Goal: Task Accomplishment & Management: Use online tool/utility

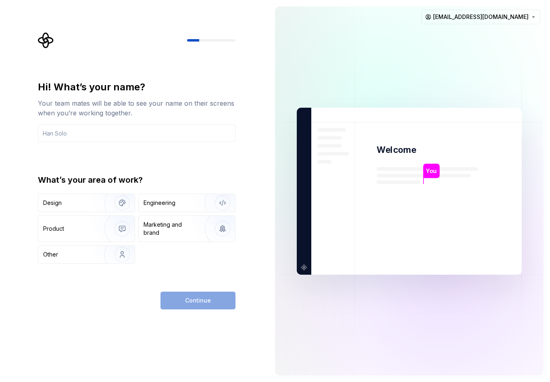
click at [113, 295] on div "Continue" at bounding box center [137, 301] width 198 height 18
click at [199, 204] on img "button" at bounding box center [218, 203] width 52 height 54
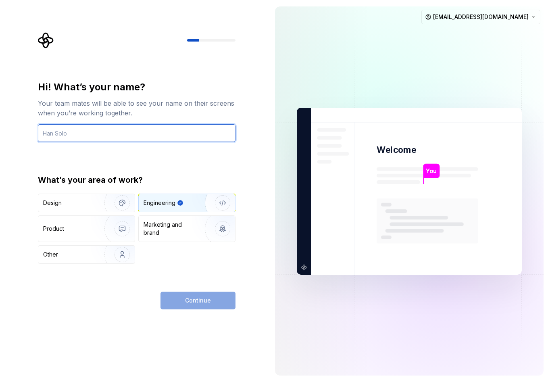
click at [117, 133] on input "text" at bounding box center [137, 133] width 198 height 18
type input "abofahad"
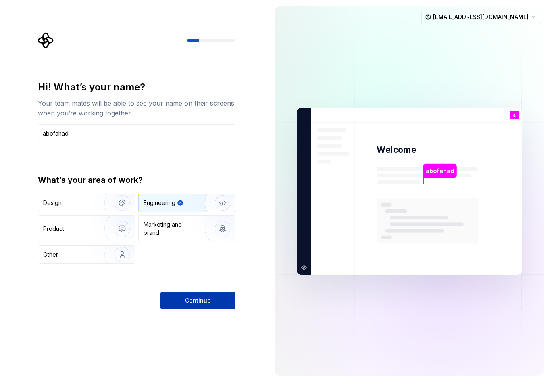
click at [188, 296] on button "Continue" at bounding box center [197, 301] width 75 height 18
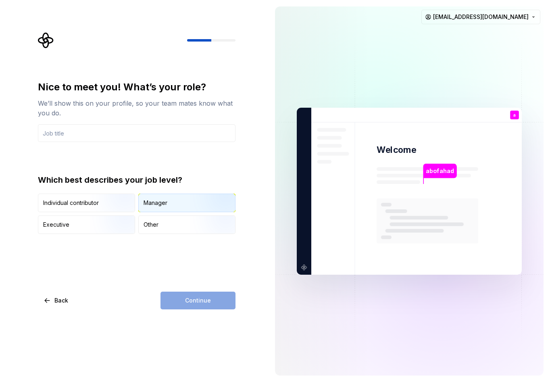
click at [148, 208] on div "Manager" at bounding box center [187, 203] width 96 height 18
click at [180, 306] on div "Continue" at bounding box center [197, 301] width 75 height 18
click at [181, 301] on div "Continue" at bounding box center [197, 301] width 75 height 18
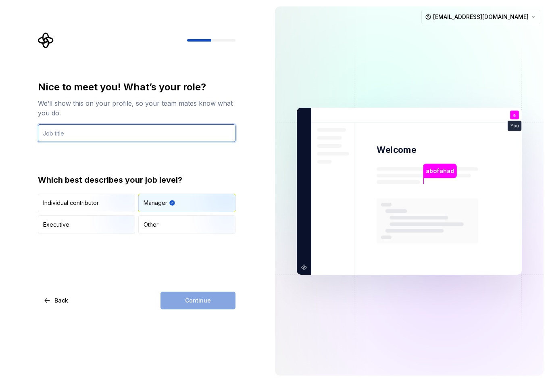
click at [111, 142] on input "text" at bounding box center [137, 133] width 198 height 18
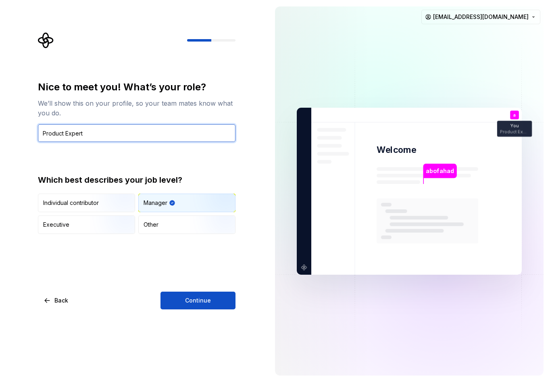
drag, startPoint x: 113, startPoint y: 126, endPoint x: -90, endPoint y: 144, distance: 203.6
click at [0, 144] on html "Nice to meet you! What’s your role? We’ll show this on your profile, so your te…" at bounding box center [275, 191] width 550 height 382
type input "ceo"
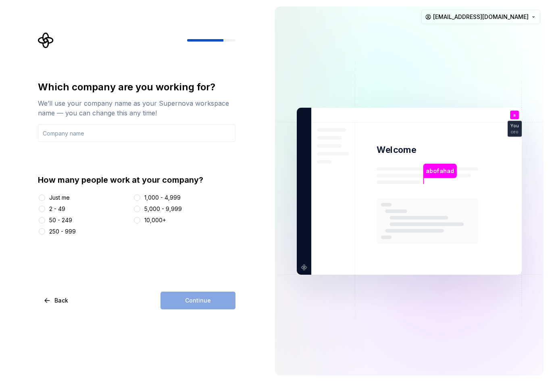
click at [60, 194] on div "Just me" at bounding box center [59, 198] width 21 height 8
click at [45, 194] on button "Just me" at bounding box center [42, 197] width 6 height 6
click at [187, 292] on div "Continue" at bounding box center [197, 301] width 75 height 18
click at [188, 298] on div "Continue" at bounding box center [197, 301] width 75 height 18
click at [136, 263] on div "Which company are you working for? We’ll use your company name as your Supernov…" at bounding box center [137, 195] width 198 height 229
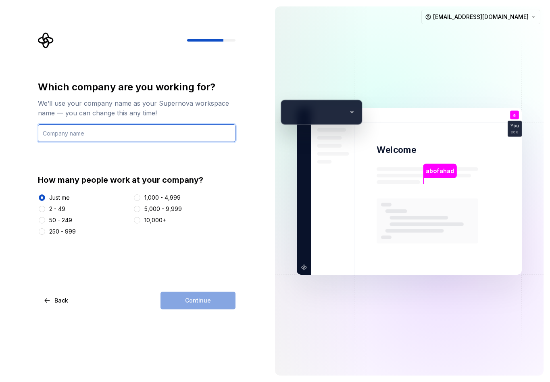
click at [100, 134] on input "text" at bounding box center [137, 133] width 198 height 18
type input "AGA TECH"
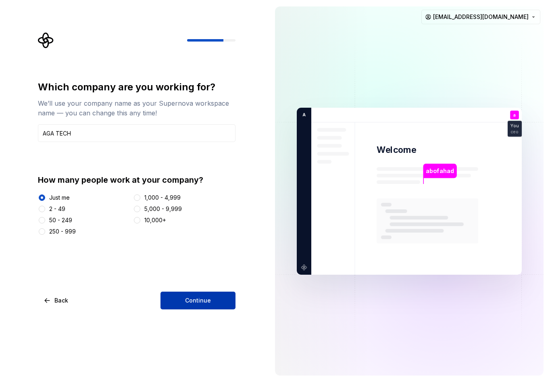
click at [188, 300] on span "Continue" at bounding box center [198, 300] width 26 height 8
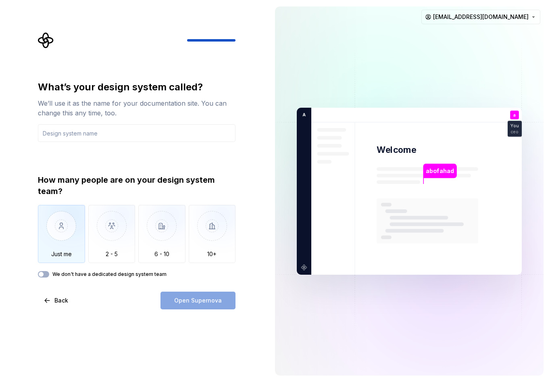
click at [59, 258] on img "button" at bounding box center [61, 232] width 47 height 54
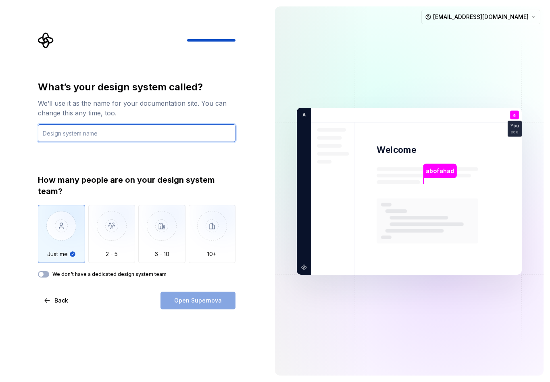
click at [92, 138] on input "text" at bounding box center [137, 133] width 198 height 18
type input "sys"
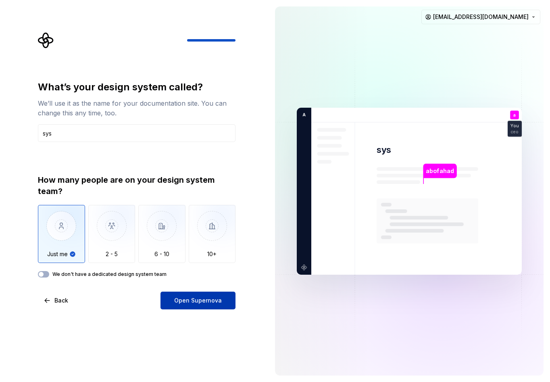
click at [182, 297] on span "Open Supernova" at bounding box center [198, 300] width 48 height 8
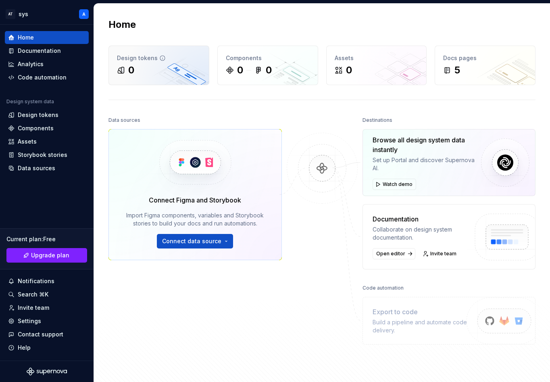
click at [151, 67] on div "0" at bounding box center [159, 70] width 84 height 13
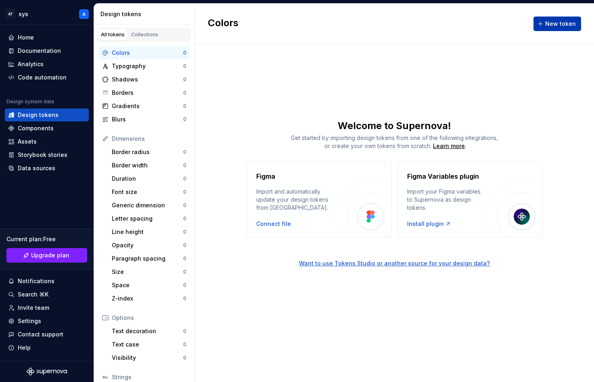
click at [550, 25] on span "New token" at bounding box center [560, 24] width 31 height 8
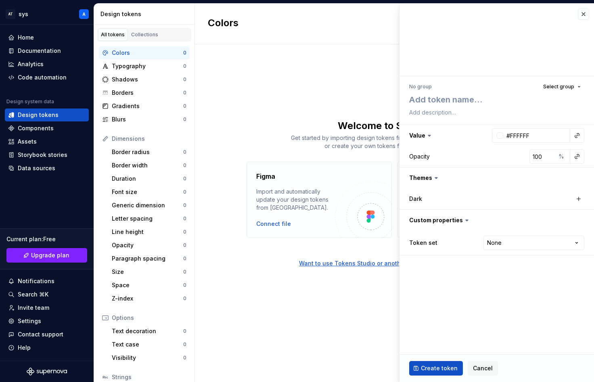
click at [340, 123] on div "Welcome to Supernova!" at bounding box center [394, 125] width 399 height 13
click at [157, 92] on div "Borders" at bounding box center [147, 93] width 71 height 8
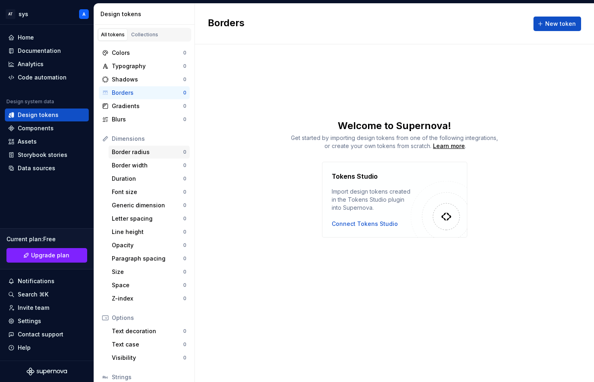
click at [148, 149] on div "Border radius" at bounding box center [147, 152] width 71 height 8
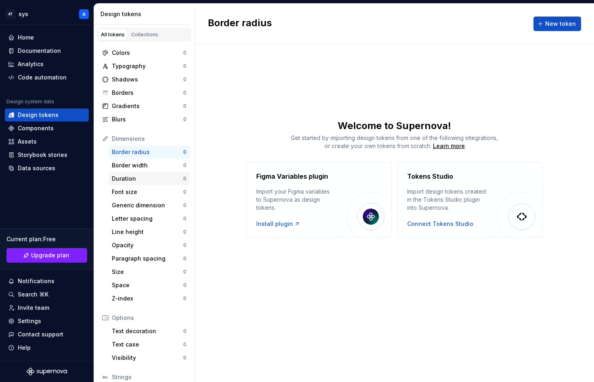
click at [159, 175] on div "Duration" at bounding box center [147, 179] width 71 height 8
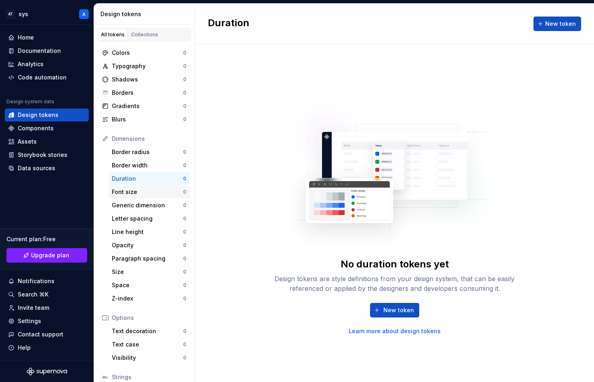
click at [152, 194] on div "Font size" at bounding box center [147, 192] width 71 height 8
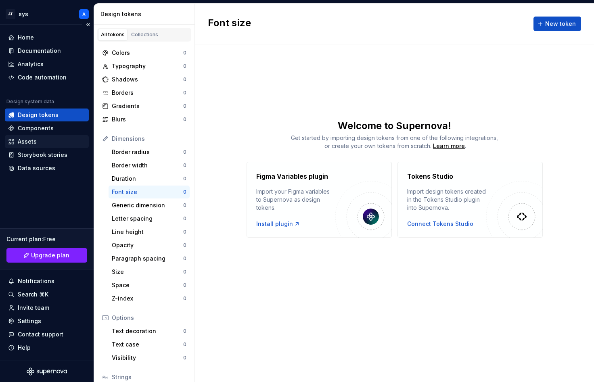
click at [70, 135] on div "Assets" at bounding box center [47, 141] width 84 height 13
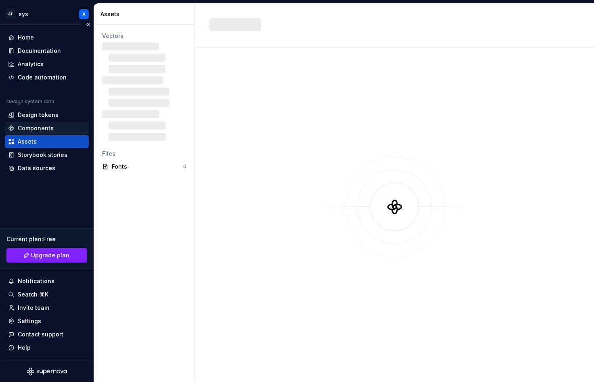
click at [66, 129] on div "Components" at bounding box center [46, 128] width 77 height 8
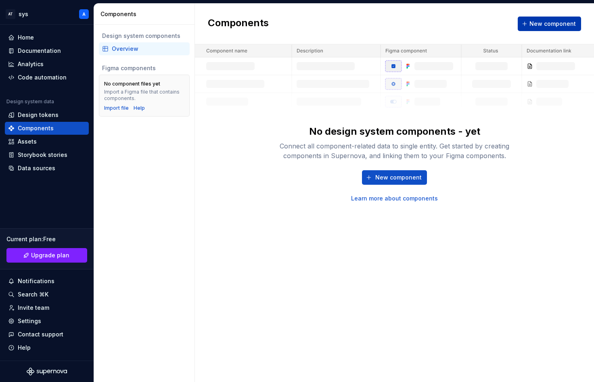
click at [550, 24] on span "New component" at bounding box center [552, 24] width 46 height 8
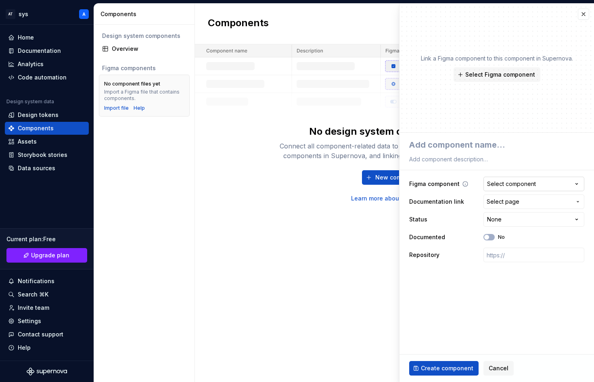
click at [536, 182] on button "Select component" at bounding box center [533, 184] width 101 height 15
click at [465, 302] on html "**********" at bounding box center [297, 191] width 594 height 382
click at [531, 222] on html "**********" at bounding box center [297, 191] width 594 height 382
click at [529, 202] on span "Select page" at bounding box center [528, 202] width 85 height 8
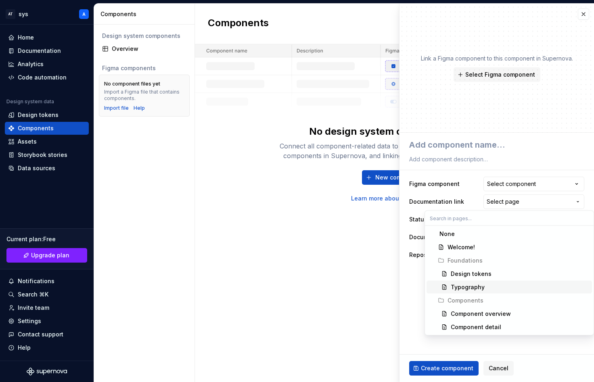
click at [426, 294] on span "Components" at bounding box center [508, 300] width 165 height 13
click at [484, 367] on html "**********" at bounding box center [297, 191] width 594 height 382
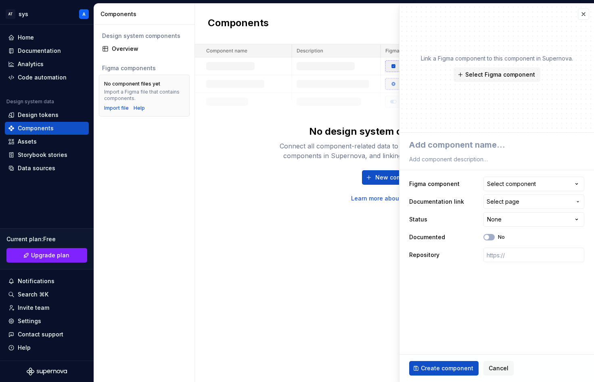
click at [487, 361] on div "Create component Cancel" at bounding box center [496, 367] width 194 height 27
click at [501, 361] on button "Cancel" at bounding box center [498, 368] width 30 height 15
click at [500, 371] on div "Components New component No design system components - yet Connect all componen…" at bounding box center [394, 193] width 399 height 378
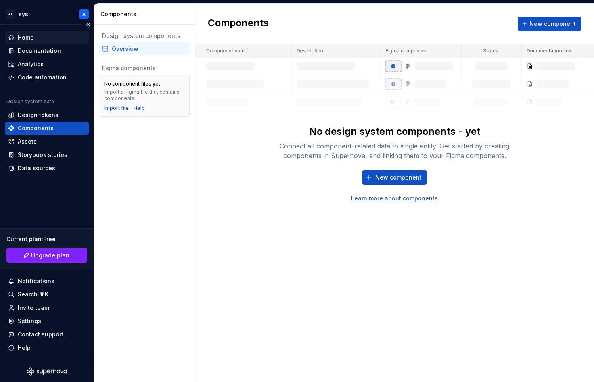
click at [54, 38] on div "Home" at bounding box center [46, 37] width 77 height 8
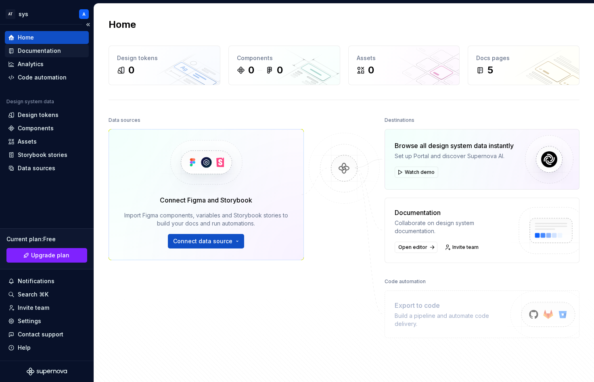
click at [59, 50] on div "Documentation" at bounding box center [46, 51] width 77 height 8
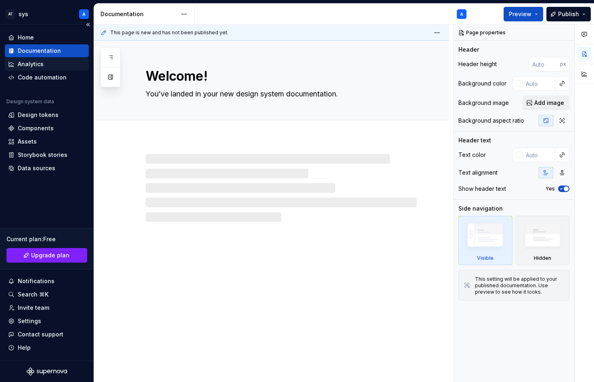
click at [44, 63] on div "Analytics" at bounding box center [46, 64] width 77 height 8
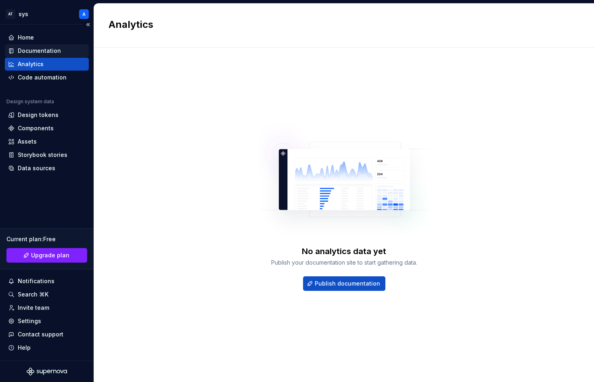
click at [46, 47] on div "Documentation" at bounding box center [39, 51] width 43 height 8
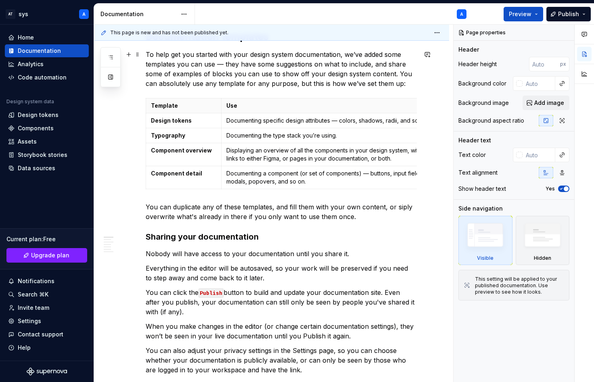
scroll to position [202, 0]
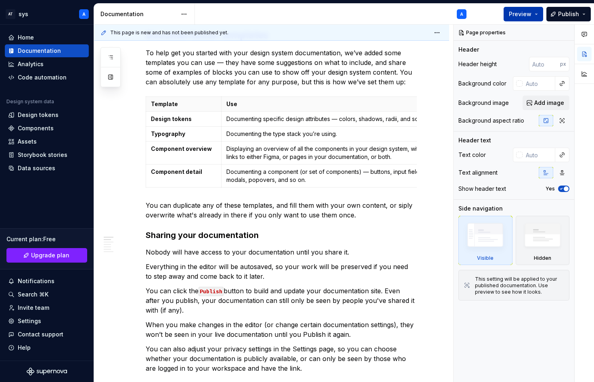
click at [518, 20] on button "Preview" at bounding box center [523, 14] width 40 height 15
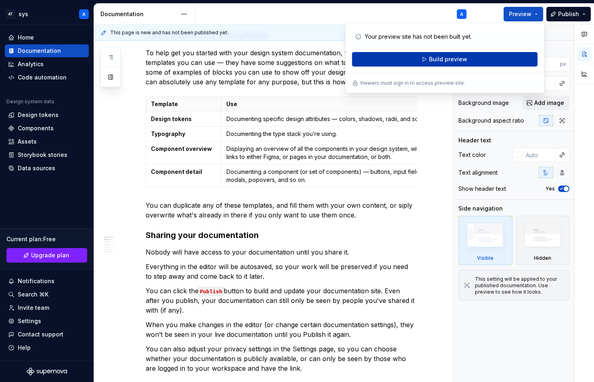
click at [461, 55] on span "Build preview" at bounding box center [448, 59] width 38 height 8
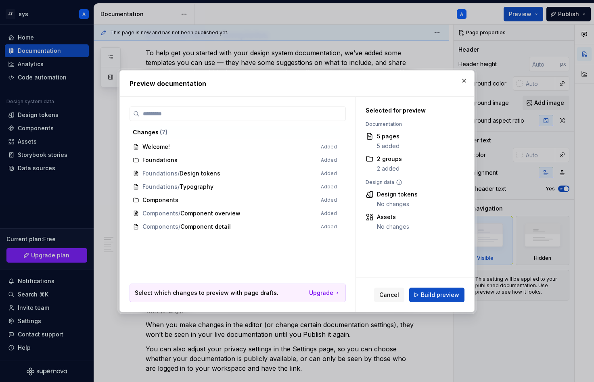
click at [450, 309] on div "Cancel Build preview" at bounding box center [415, 295] width 118 height 34
click at [444, 294] on span "Build preview" at bounding box center [440, 295] width 38 height 8
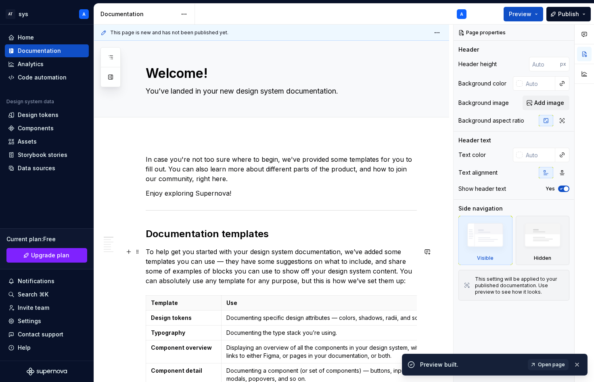
scroll to position [0, 0]
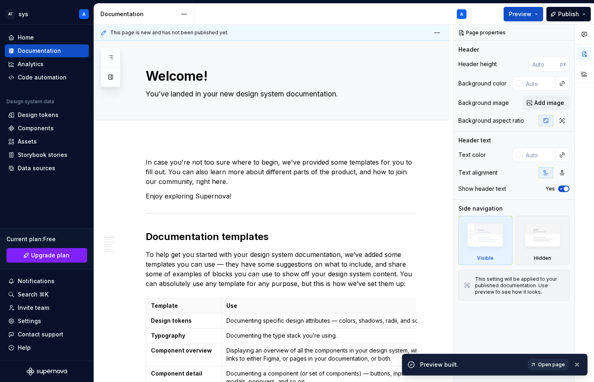
click at [547, 365] on span "Open page" at bounding box center [551, 364] width 27 height 6
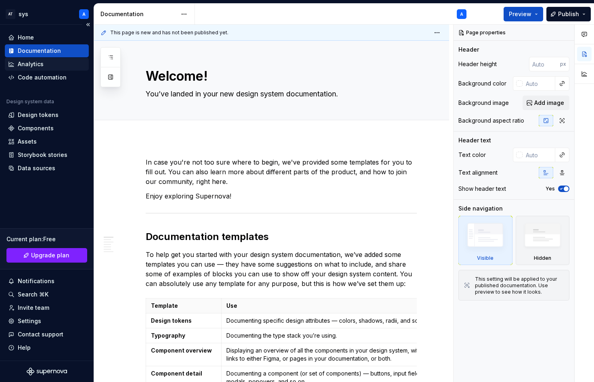
click at [35, 69] on div "Analytics" at bounding box center [47, 64] width 84 height 13
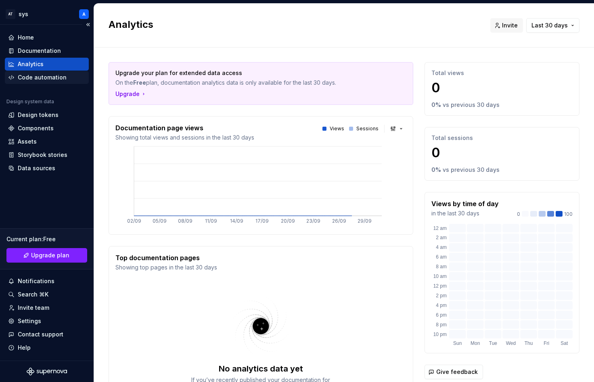
click at [35, 77] on div "Code automation" at bounding box center [42, 77] width 49 height 8
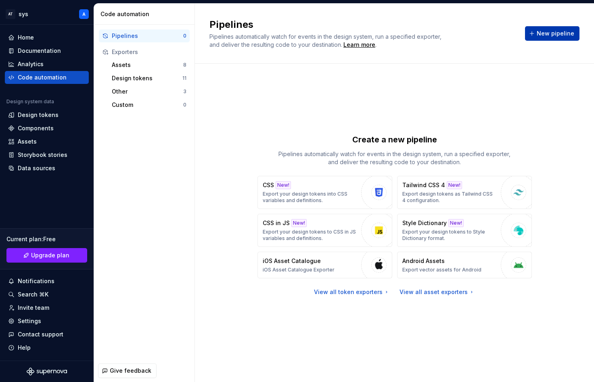
click at [550, 34] on span "New pipeline" at bounding box center [555, 33] width 38 height 8
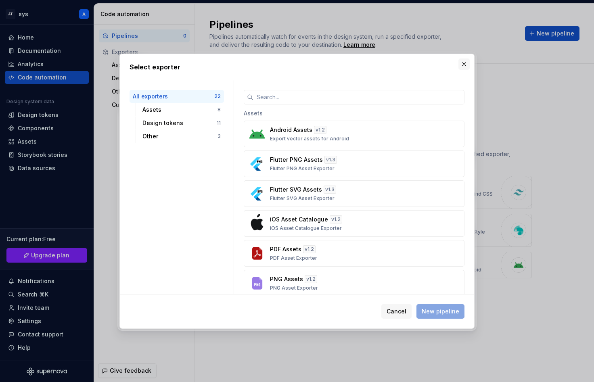
click at [461, 66] on button "button" at bounding box center [463, 63] width 11 height 11
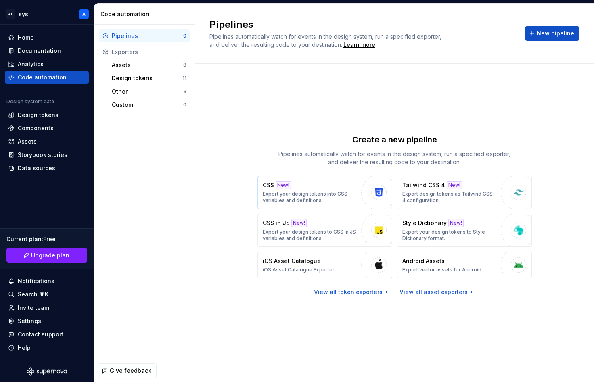
click at [339, 192] on p "Export your design tokens into CSS variables and definitions." at bounding box center [310, 197] width 94 height 13
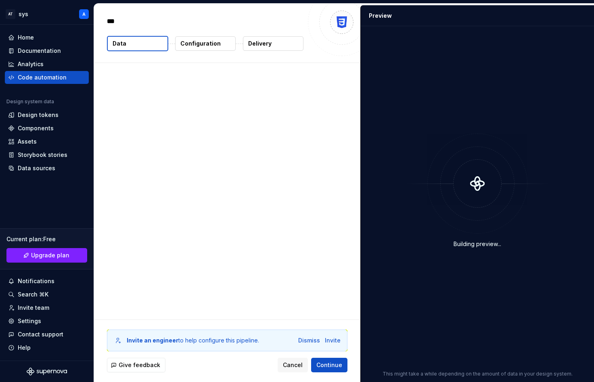
type textarea "*"
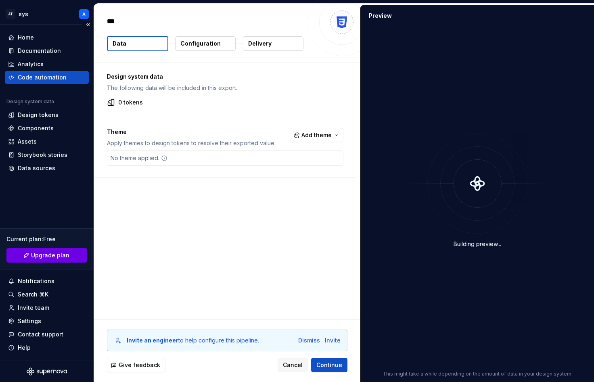
click at [40, 250] on button "Upgrade plan" at bounding box center [46, 255] width 81 height 15
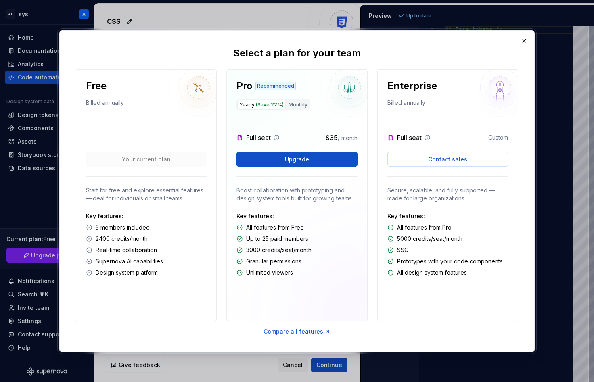
click at [523, 46] on div "Select a plan for your team Free Billed annually Your current plan Start for fr…" at bounding box center [297, 191] width 474 height 321
click at [523, 41] on button "button" at bounding box center [523, 40] width 11 height 11
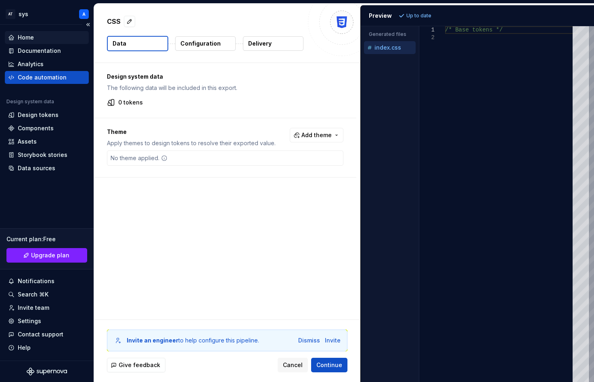
click at [30, 42] on div "Home" at bounding box center [47, 37] width 84 height 13
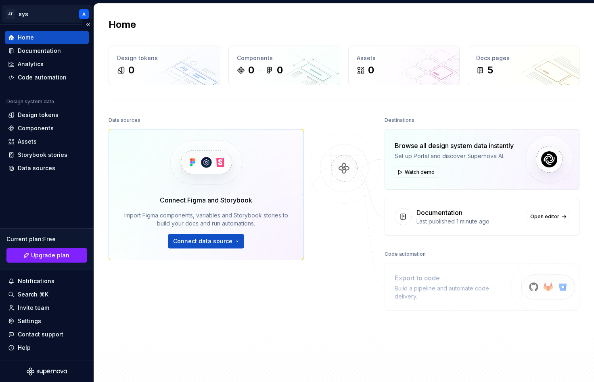
click at [55, 17] on html "AT sys A Home Documentation Analytics Code automation Design system data Design…" at bounding box center [297, 191] width 594 height 382
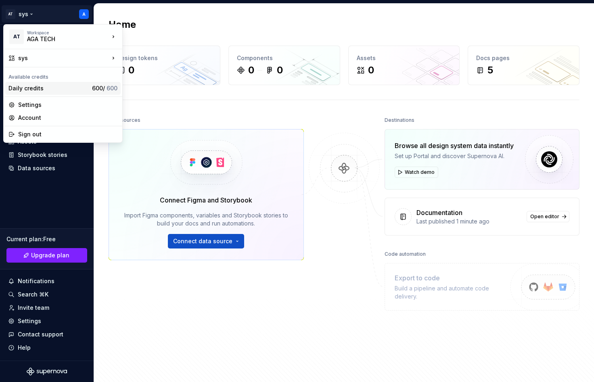
click at [40, 87] on div "Daily credits" at bounding box center [48, 88] width 80 height 8
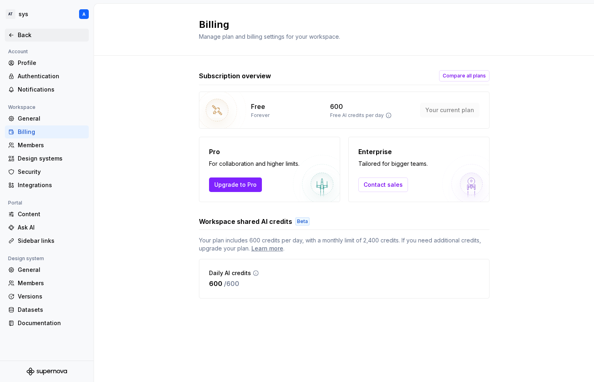
click at [32, 32] on div "Back" at bounding box center [52, 35] width 68 height 8
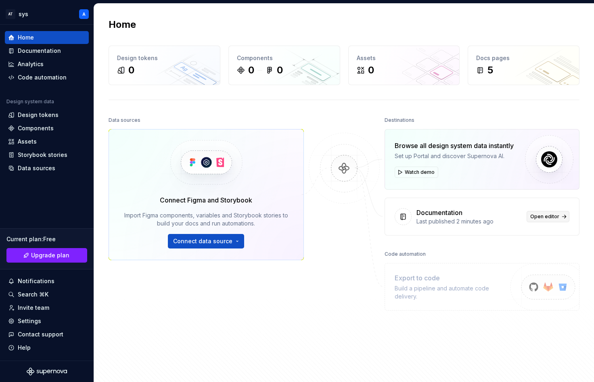
click at [530, 216] on span "Open editor" at bounding box center [544, 216] width 29 height 6
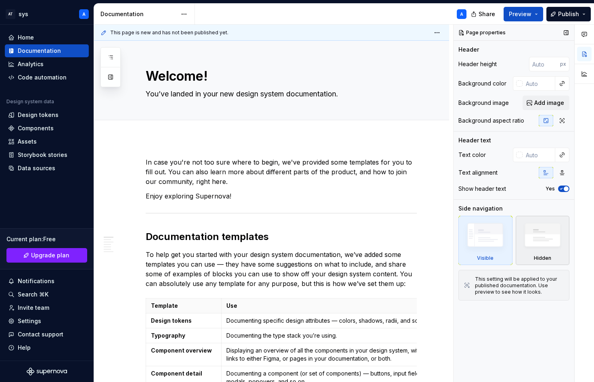
click at [521, 236] on img at bounding box center [542, 236] width 46 height 35
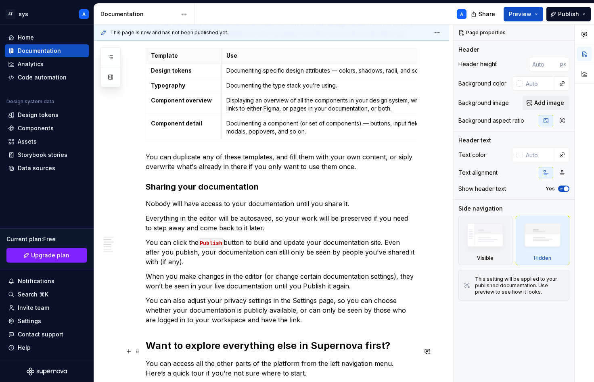
scroll to position [202, 0]
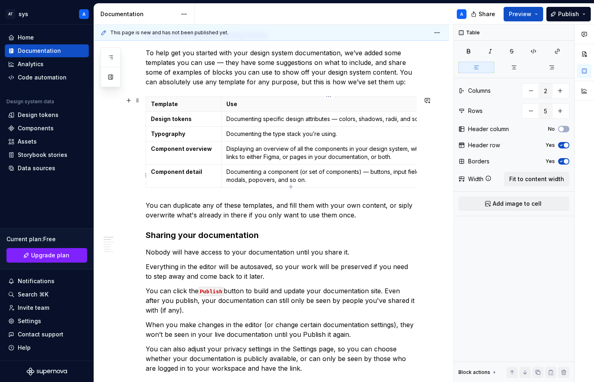
click at [304, 174] on p "Documenting a component (or set of components) — buttons, input fields, modals,…" at bounding box center [328, 176] width 204 height 16
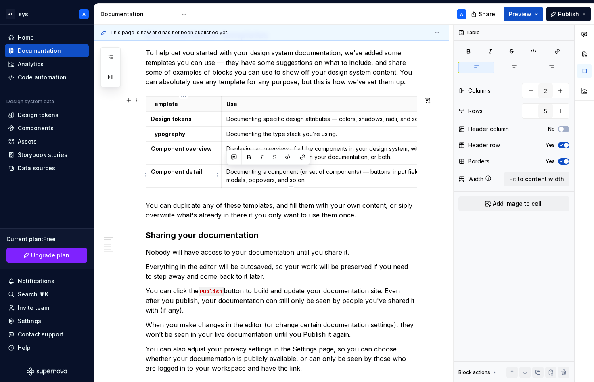
click at [156, 176] on td "Component detail" at bounding box center [183, 176] width 75 height 23
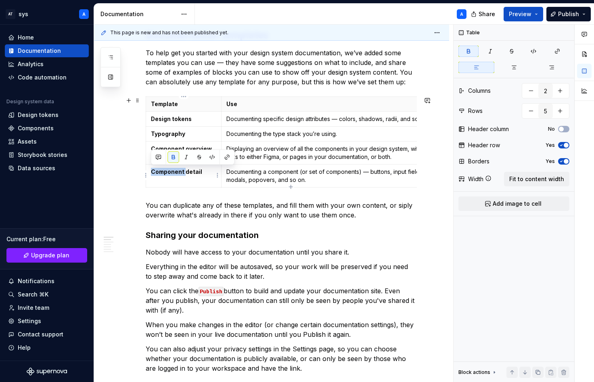
click at [156, 176] on td "Component detail" at bounding box center [183, 176] width 75 height 23
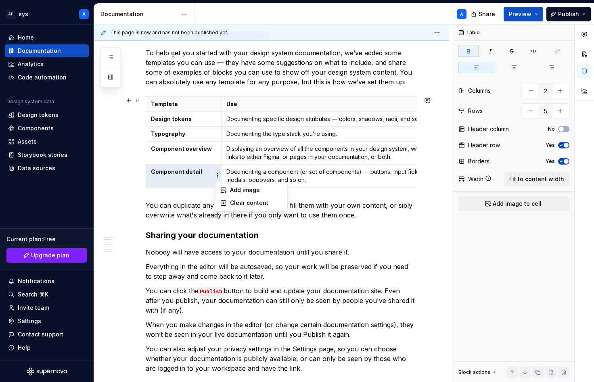
click at [218, 177] on html "AT sys A Home Documentation Analytics Code automation Design system data Design…" at bounding box center [297, 191] width 594 height 382
click at [221, 192] on icon at bounding box center [223, 190] width 5 height 5
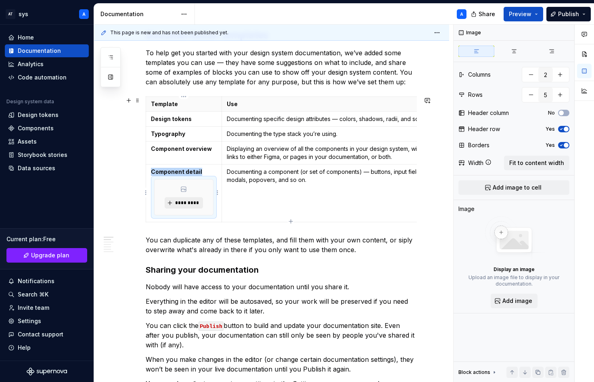
click at [188, 198] on button "*********" at bounding box center [184, 202] width 38 height 11
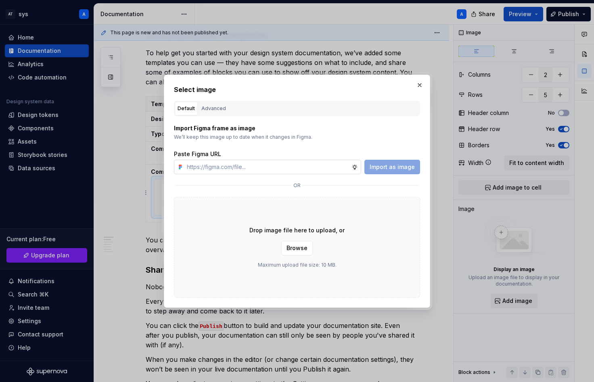
click at [356, 167] on icon at bounding box center [354, 167] width 6 height 6
click at [371, 166] on div "Import as image" at bounding box center [392, 167] width 56 height 15
click at [298, 156] on div "Paste Figma URL" at bounding box center [297, 154] width 246 height 8
click at [203, 111] on div "Advanced" at bounding box center [213, 108] width 25 height 8
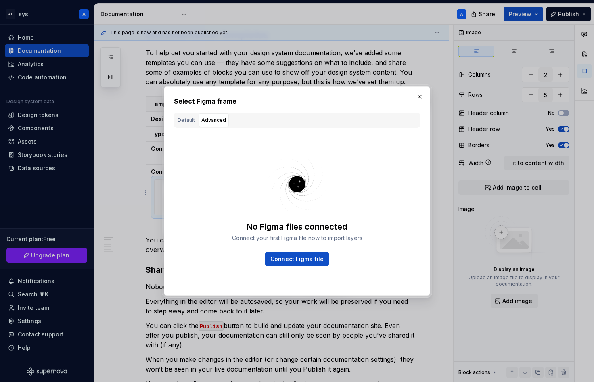
click at [191, 119] on div "Default" at bounding box center [185, 120] width 17 height 8
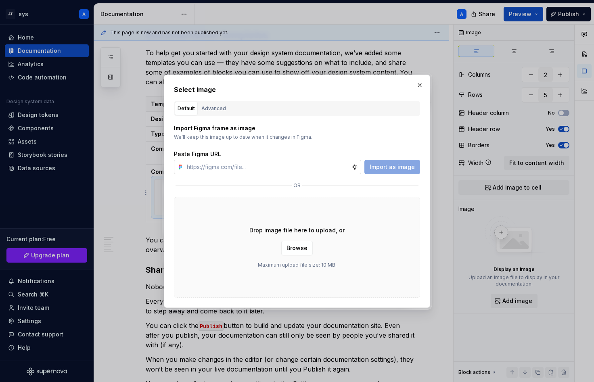
click at [202, 163] on input "text" at bounding box center [267, 167] width 168 height 15
click at [210, 129] on p "Import Figma frame as image" at bounding box center [297, 128] width 246 height 8
drag, startPoint x: 219, startPoint y: 133, endPoint x: 340, endPoint y: 148, distance: 121.4
click at [300, 142] on div "Import Figma frame as image We’ll keep this image up to date when it changes in…" at bounding box center [297, 149] width 246 height 50
click at [296, 246] on span "Browse" at bounding box center [296, 248] width 21 height 8
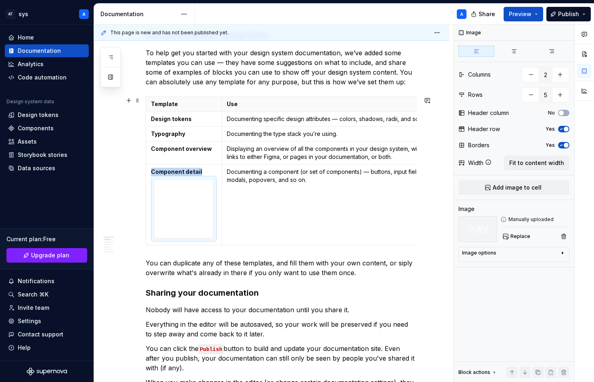
click at [132, 193] on div "This page is new and has not been published yet. Welcome! You’ve landed in your…" at bounding box center [273, 204] width 359 height 358
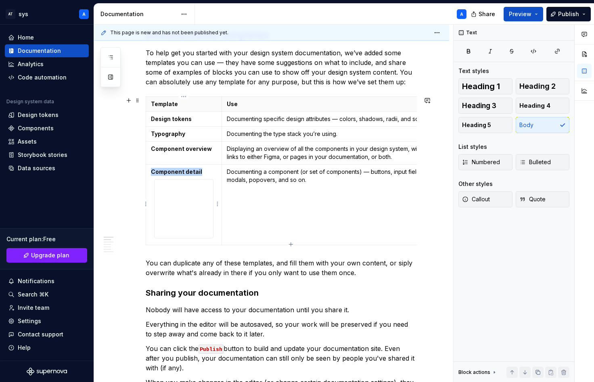
click at [201, 208] on img at bounding box center [183, 208] width 58 height 58
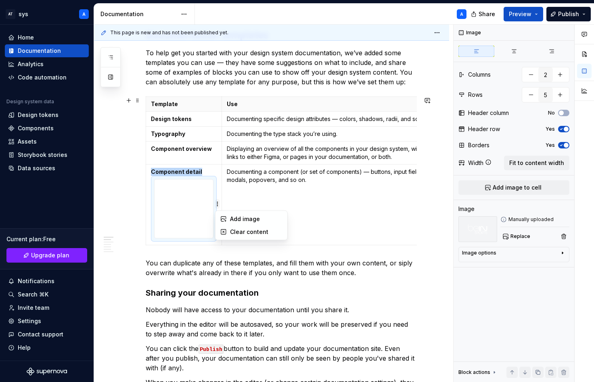
type textarea "*"
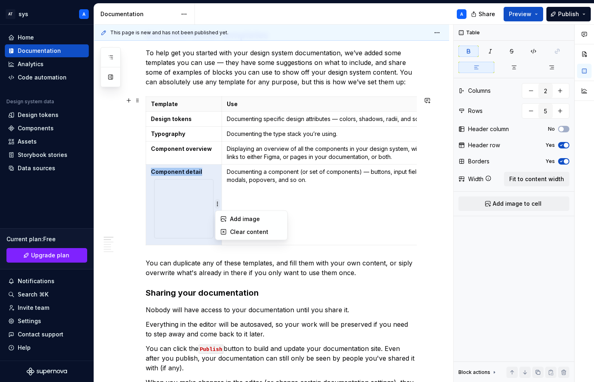
click at [219, 204] on html "AT sys A Home Documentation Analytics Code automation Design system data Design…" at bounding box center [297, 191] width 594 height 382
drag, startPoint x: 226, startPoint y: 231, endPoint x: 194, endPoint y: 195, distance: 47.4
click at [226, 231] on icon at bounding box center [223, 231] width 5 height 5
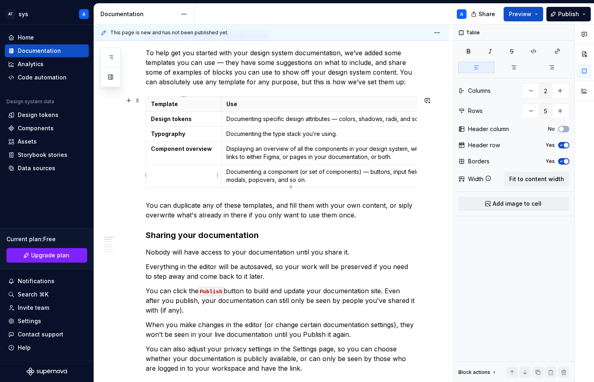
click at [182, 179] on td at bounding box center [183, 176] width 75 height 23
click at [182, 145] on strong "Component overview" at bounding box center [181, 148] width 61 height 7
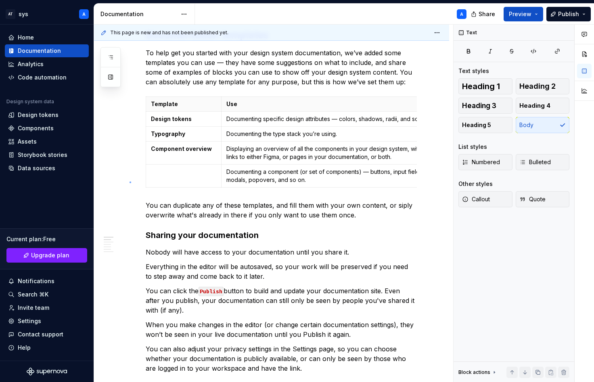
drag, startPoint x: 188, startPoint y: 175, endPoint x: 130, endPoint y: 182, distance: 57.6
click at [130, 182] on div "This page is new and has not been published yet. Welcome! You’ve landed in your…" at bounding box center [273, 204] width 359 height 358
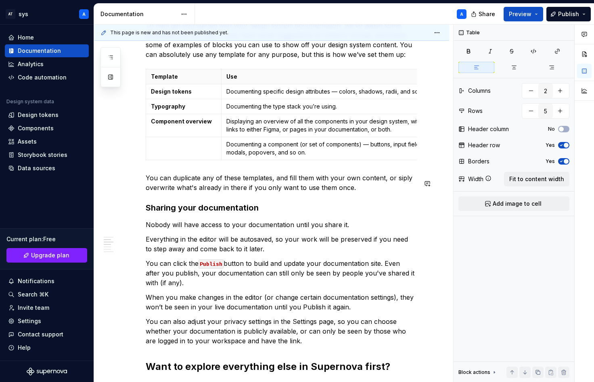
scroll to position [484, 0]
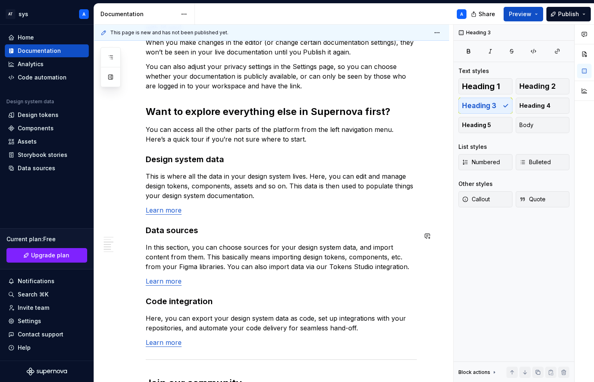
click at [203, 229] on div "In case you're not too sure where to begin, we've provided some templates for y…" at bounding box center [281, 58] width 271 height 771
click at [129, 233] on button "button" at bounding box center [128, 235] width 11 height 11
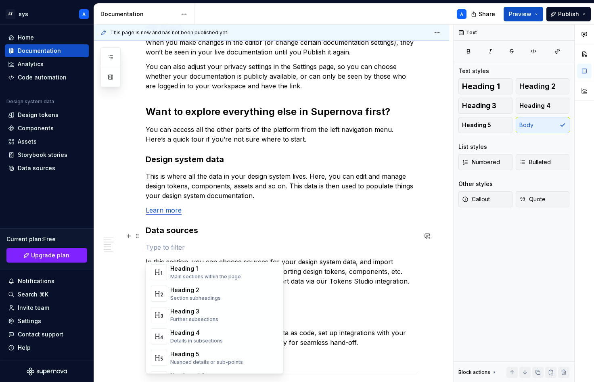
scroll to position [40, 0]
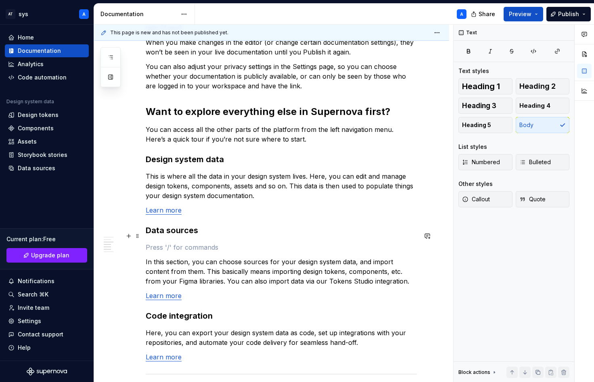
click at [207, 243] on div "In case you're not too sure where to begin, we've provided some templates for y…" at bounding box center [281, 66] width 271 height 786
click at [166, 247] on div "In case you're not too sure where to begin, we've provided some templates for y…" at bounding box center [281, 66] width 271 height 786
click at [161, 252] on p at bounding box center [281, 247] width 271 height 10
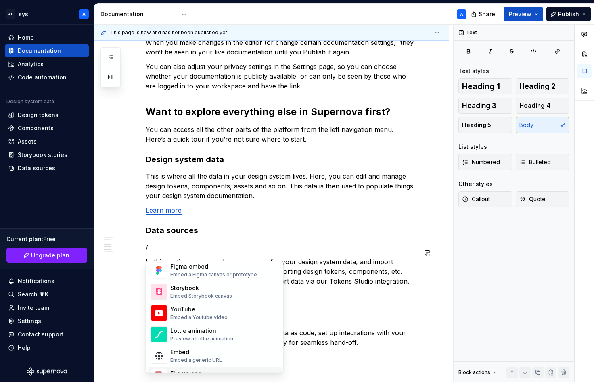
scroll to position [421, 0]
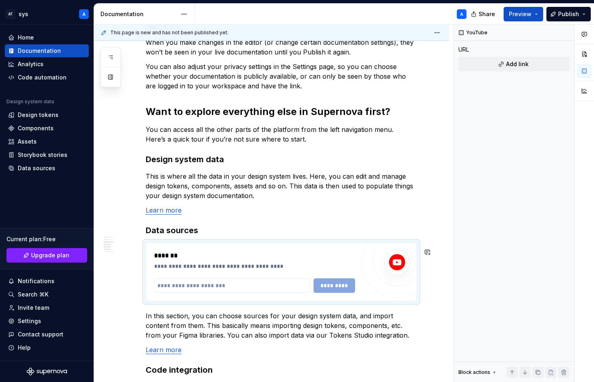
click at [294, 242] on div "In case you're not too sure where to begin, we've provided some templates for y…" at bounding box center [281, 93] width 271 height 840
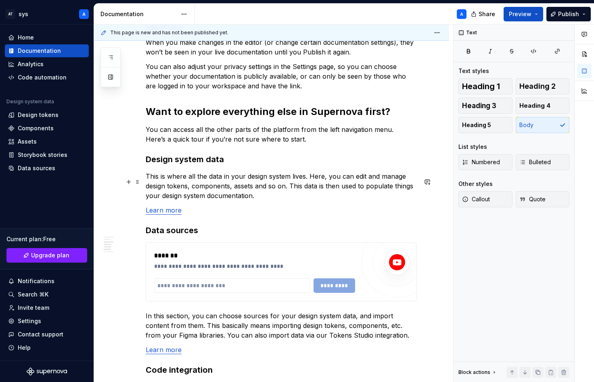
click at [316, 194] on p "This is where all the data in your design system lives. Here, you can edit and …" at bounding box center [281, 185] width 271 height 29
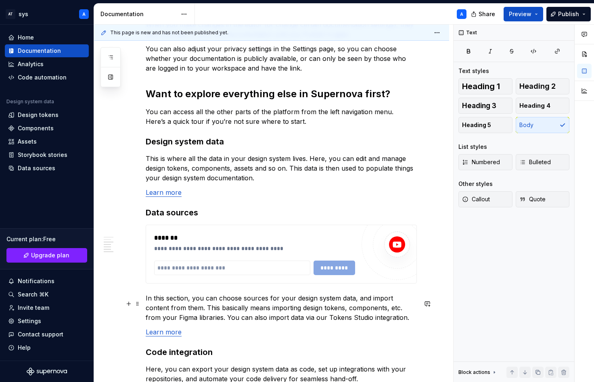
scroll to position [605, 0]
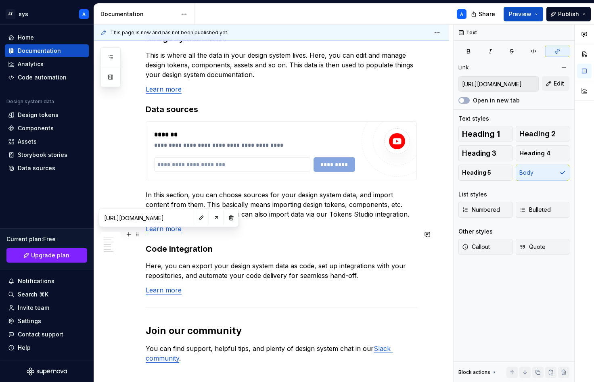
click at [165, 233] on link "Learn more" at bounding box center [164, 229] width 36 height 8
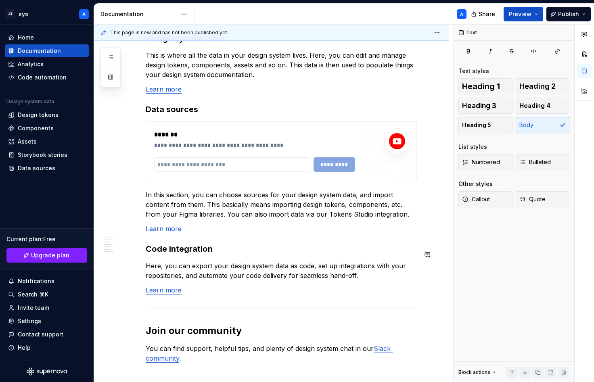
click at [166, 254] on h3 "Code integration" at bounding box center [281, 248] width 271 height 11
click at [128, 256] on button "button" at bounding box center [128, 254] width 11 height 11
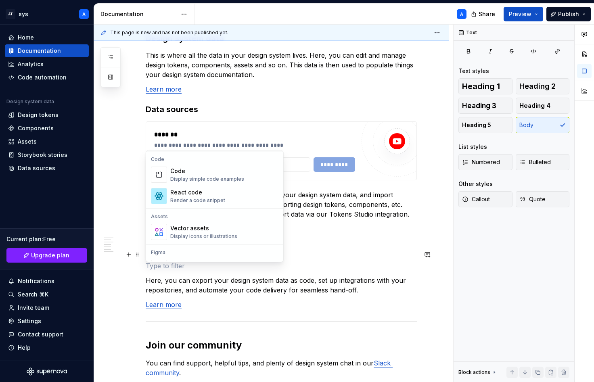
scroll to position [641, 0]
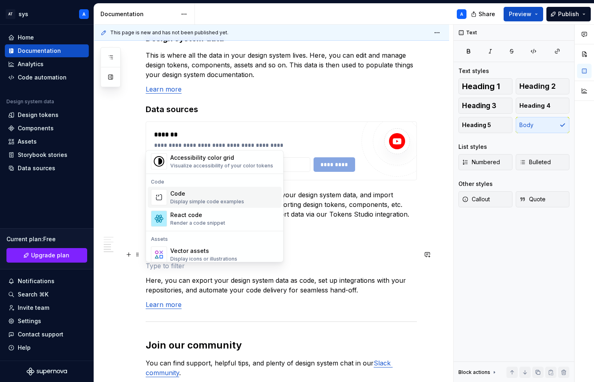
click at [221, 201] on div "Display simple code examples" at bounding box center [207, 201] width 74 height 6
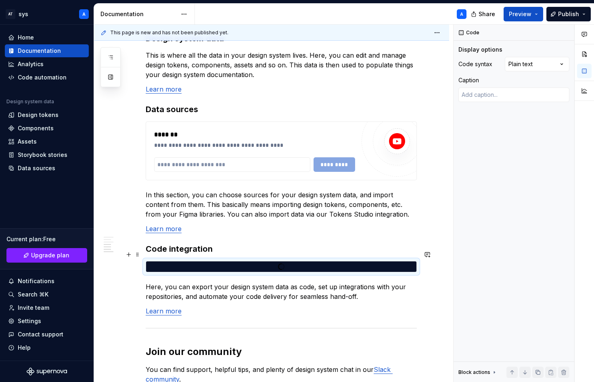
type textarea "*"
type textarea "***"
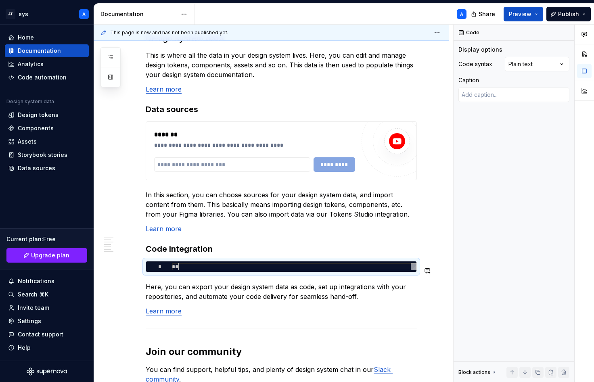
type textarea "*"
type textarea "****"
type textarea "*"
type textarea "****"
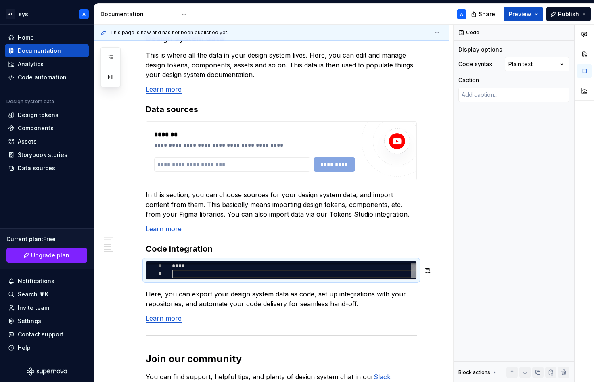
type textarea "*"
type textarea "****"
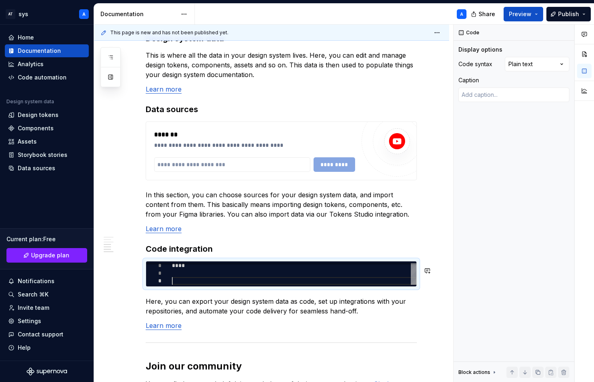
type textarea "*"
type textarea "****"
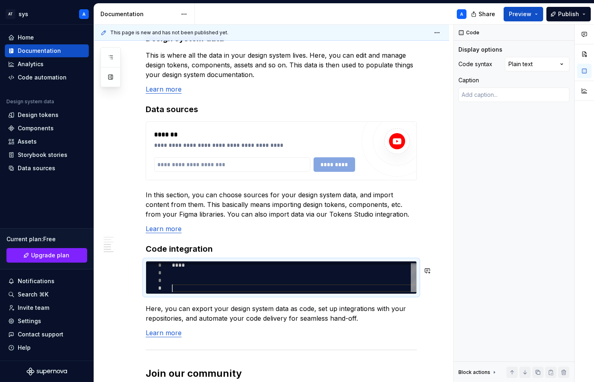
type textarea "*"
type textarea "**** *"
type textarea "*"
type textarea "**** **"
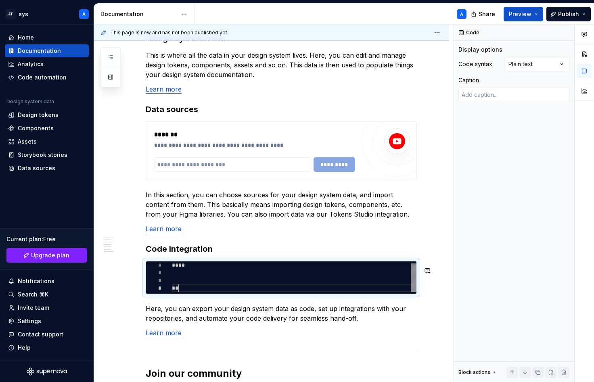
type textarea "*"
type textarea "**** ***"
type textarea "*"
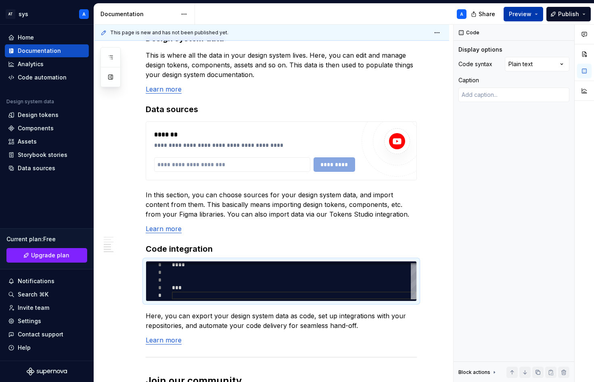
type textarea "**** ***"
click at [508, 10] on button "Preview" at bounding box center [523, 14] width 40 height 15
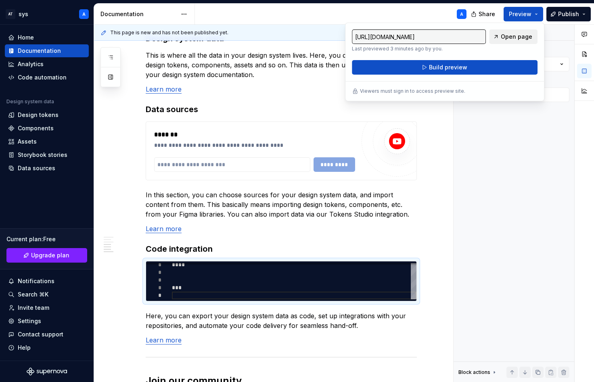
click at [497, 38] on link "Open page" at bounding box center [513, 36] width 48 height 15
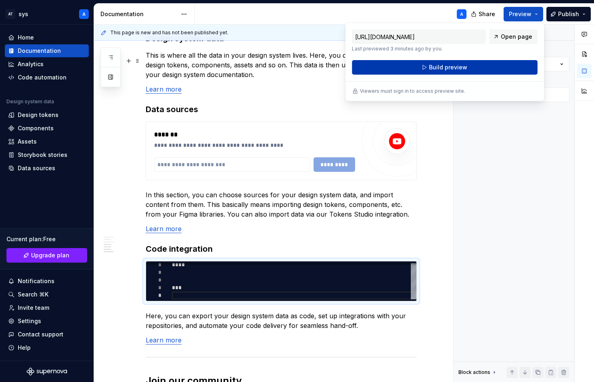
click at [392, 67] on button "Build preview" at bounding box center [444, 67] width 185 height 15
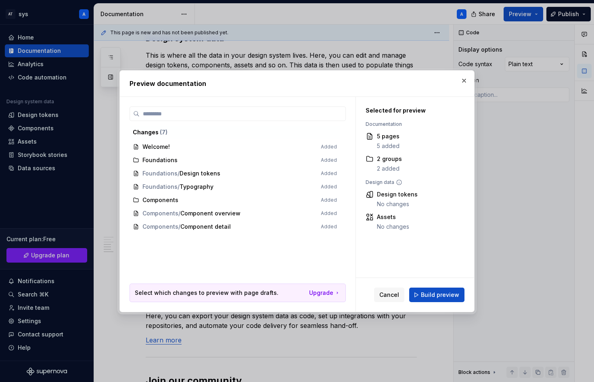
click at [457, 82] on h2 "Preview documentation" at bounding box center [296, 84] width 335 height 10
click at [462, 77] on button "button" at bounding box center [463, 80] width 11 height 11
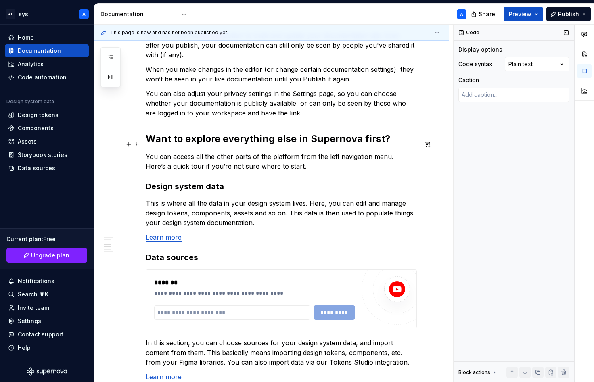
scroll to position [444, 0]
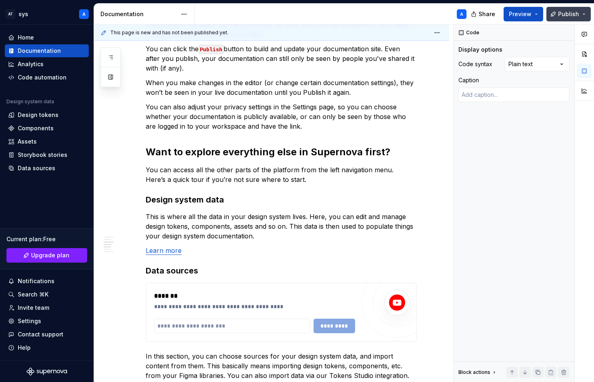
click at [561, 16] on span "Publish" at bounding box center [568, 14] width 21 height 8
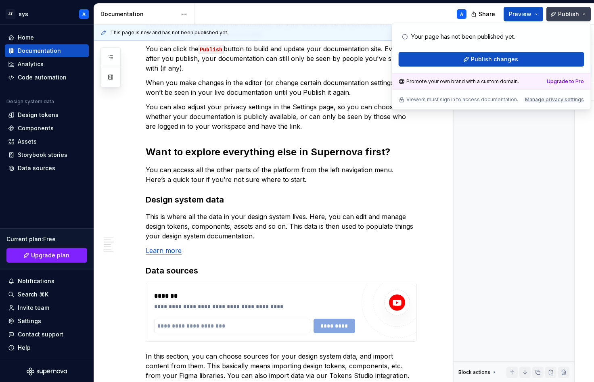
click at [580, 14] on button "Publish" at bounding box center [568, 14] width 44 height 15
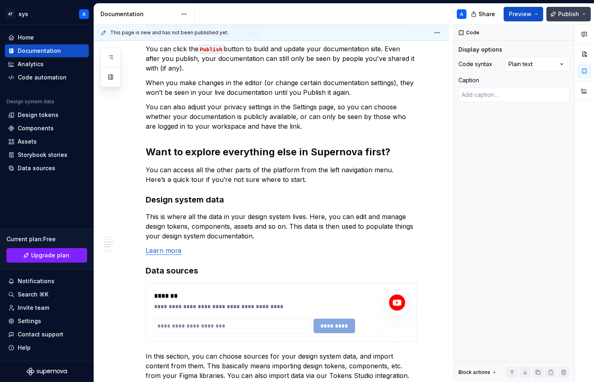
click at [580, 14] on button "Publish" at bounding box center [568, 14] width 44 height 15
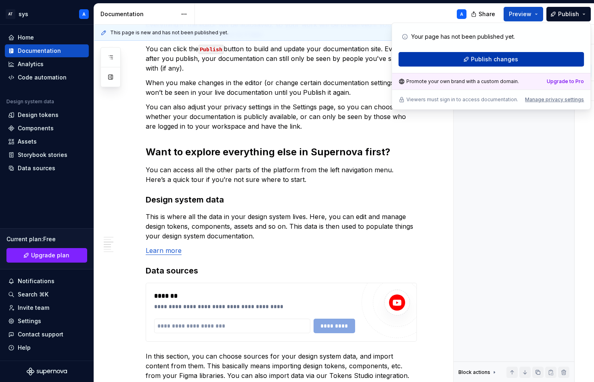
click at [515, 61] on span "Publish changes" at bounding box center [494, 59] width 47 height 8
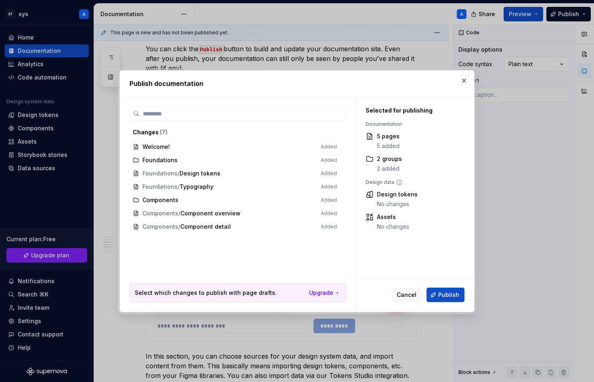
click at [457, 284] on div "Cancel Publish" at bounding box center [415, 295] width 118 height 34
click at [454, 292] on span "Publish" at bounding box center [448, 295] width 21 height 8
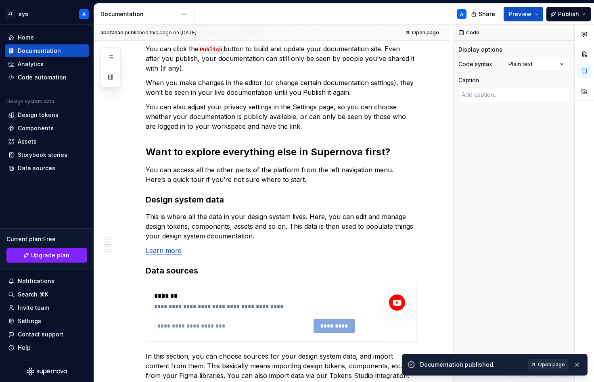
click at [554, 363] on span "Open page" at bounding box center [551, 364] width 27 height 6
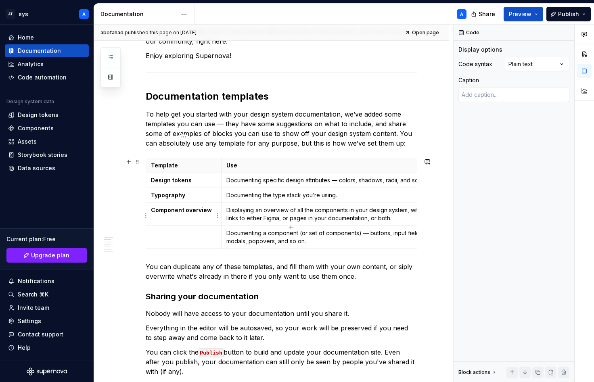
scroll to position [161, 0]
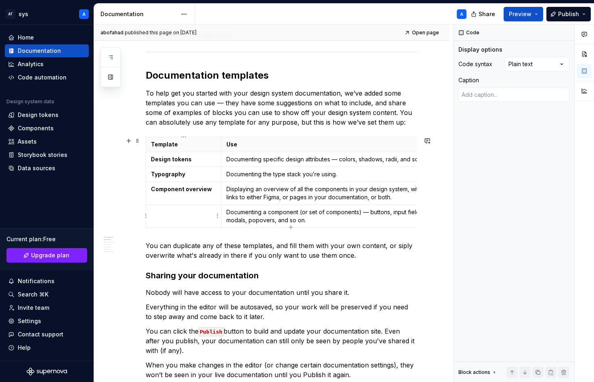
click at [177, 220] on td at bounding box center [183, 216] width 75 height 23
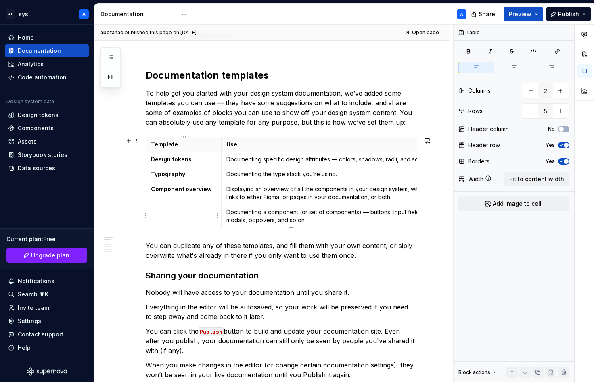
click at [177, 217] on td at bounding box center [183, 216] width 75 height 23
drag, startPoint x: 177, startPoint y: 217, endPoint x: 168, endPoint y: 214, distance: 10.2
click at [168, 214] on p at bounding box center [183, 212] width 65 height 8
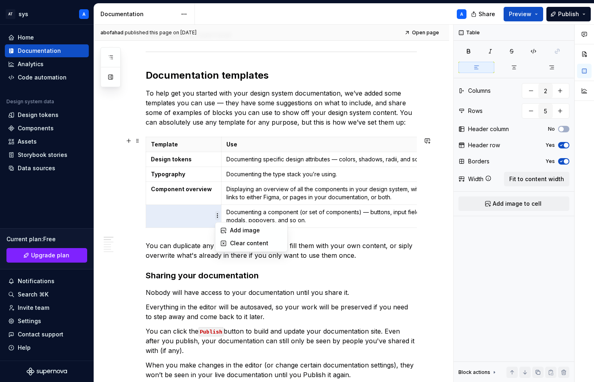
click at [217, 219] on html "AT sys A Home Documentation Analytics Code automation Design system data Design…" at bounding box center [297, 191] width 594 height 382
click at [224, 229] on icon at bounding box center [223, 230] width 6 height 6
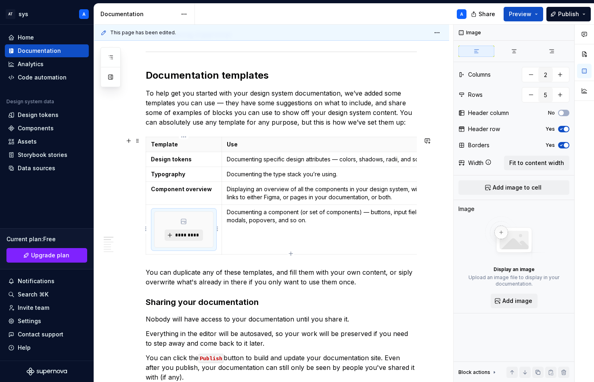
click at [185, 231] on button "*********" at bounding box center [184, 234] width 38 height 11
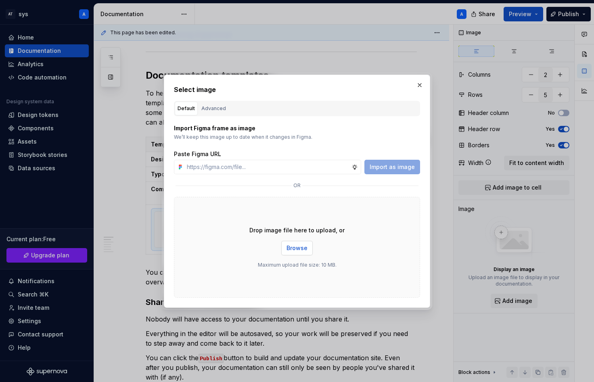
click at [305, 254] on button "Browse" at bounding box center [296, 248] width 31 height 15
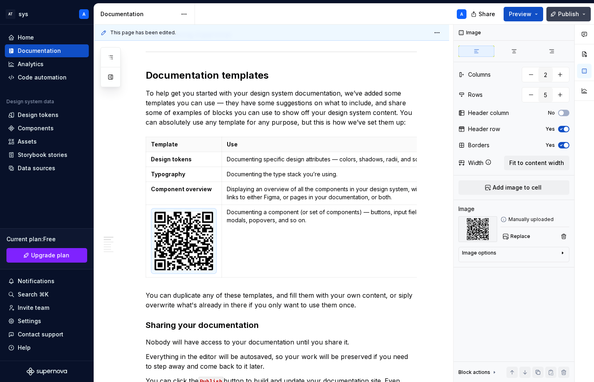
click at [554, 17] on button "Publish" at bounding box center [568, 14] width 44 height 15
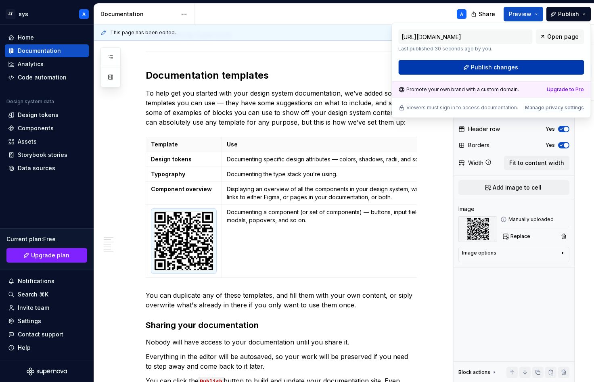
click at [481, 72] on button "Publish changes" at bounding box center [490, 67] width 185 height 15
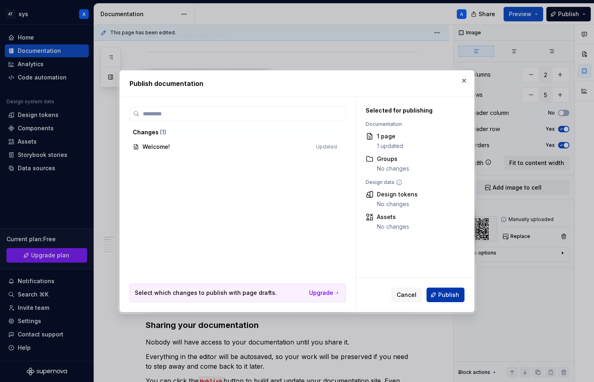
click at [440, 289] on button "Publish" at bounding box center [445, 295] width 38 height 15
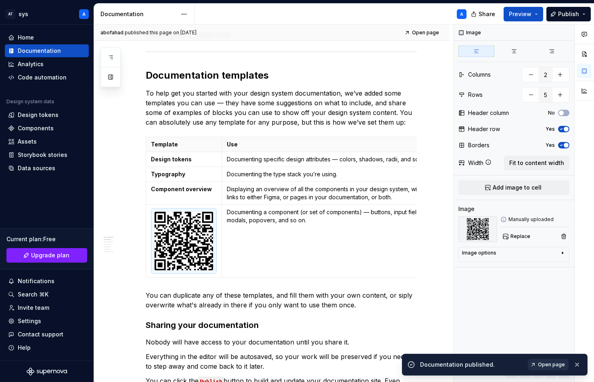
click at [551, 363] on span "Open page" at bounding box center [551, 364] width 27 height 6
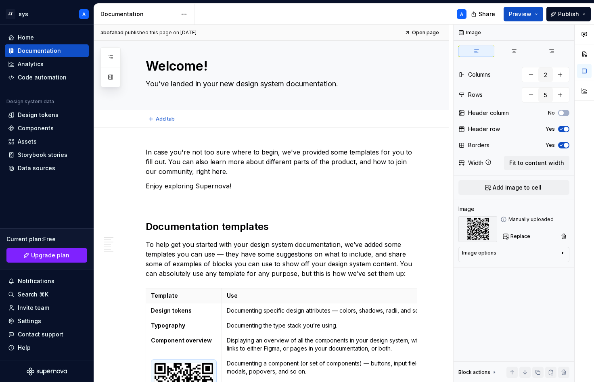
scroll to position [0, 0]
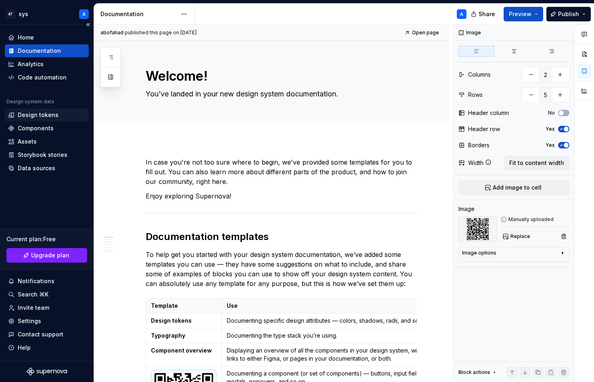
click at [60, 116] on div "Design tokens" at bounding box center [46, 115] width 77 height 8
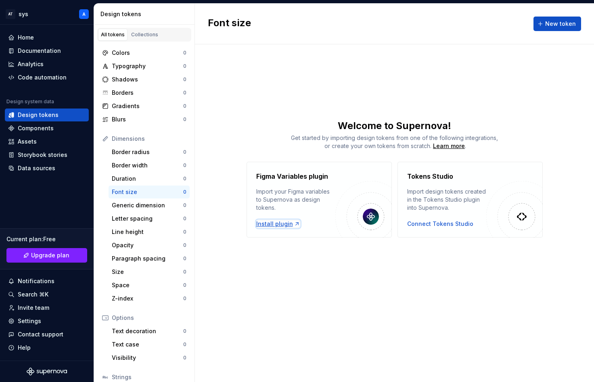
click at [282, 223] on div "Install plugin" at bounding box center [278, 224] width 44 height 8
click at [557, 30] on button "New token" at bounding box center [557, 24] width 48 height 15
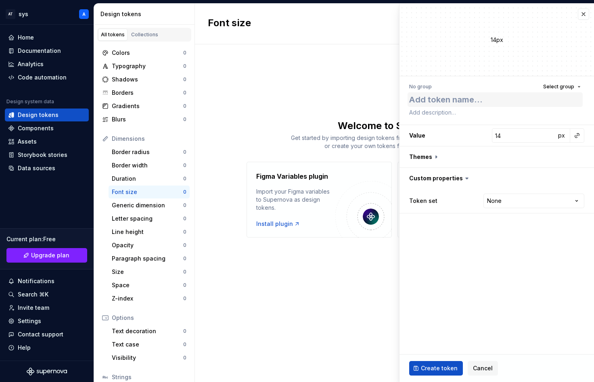
type textarea "*"
type textarea "2"
type textarea "*"
type textarea "21"
type textarea "*"
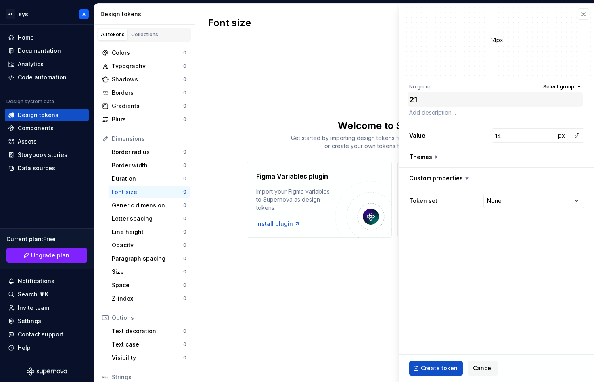
type textarea "212"
type textarea "*"
type textarea "2121"
click at [442, 156] on button "button" at bounding box center [496, 156] width 194 height 21
click at [444, 177] on div "Dark" at bounding box center [449, 178] width 81 height 8
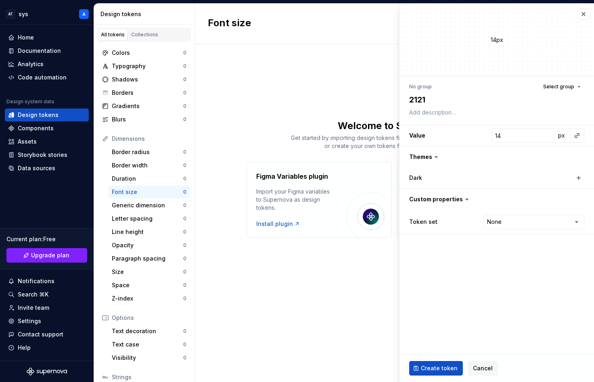
click at [442, 363] on button "Create token" at bounding box center [436, 368] width 54 height 15
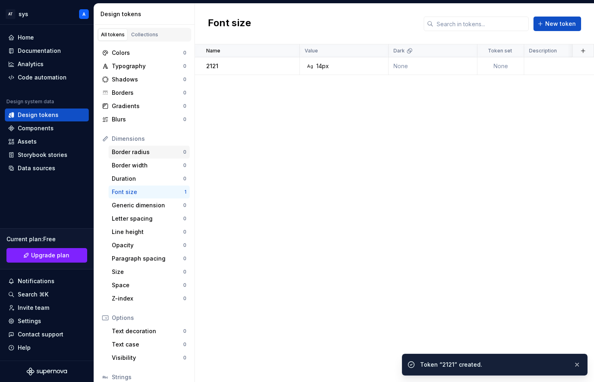
click at [160, 150] on div "Border radius" at bounding box center [147, 152] width 71 height 8
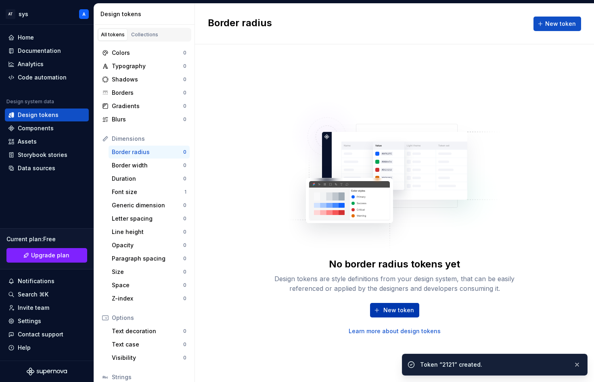
click at [405, 311] on span "New token" at bounding box center [398, 310] width 31 height 8
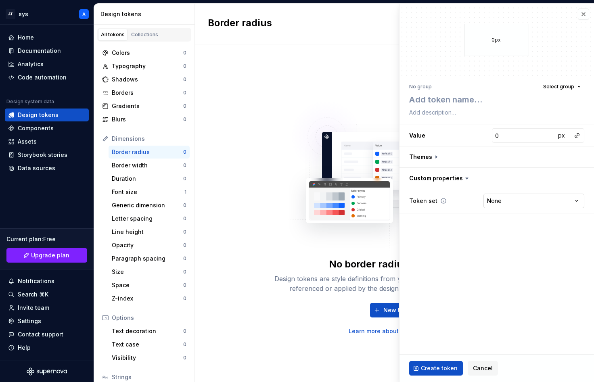
click at [534, 201] on html "AT sys A Home Documentation Analytics Code automation Design system data Design…" at bounding box center [297, 191] width 594 height 382
click at [449, 154] on html "AT sys A Home Documentation Analytics Code automation Design system data Design…" at bounding box center [297, 191] width 594 height 382
click at [433, 154] on button "button" at bounding box center [496, 156] width 194 height 21
type textarea "*"
click at [582, 17] on button "button" at bounding box center [582, 13] width 11 height 11
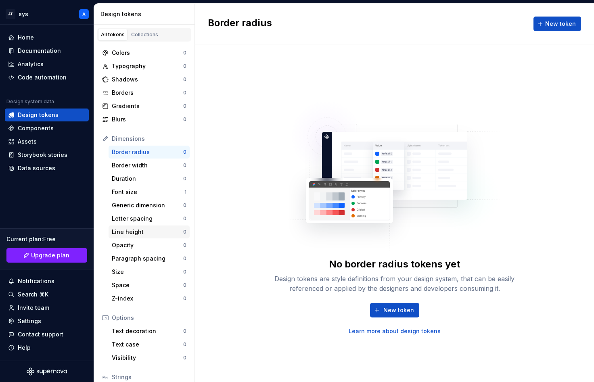
click at [145, 233] on div "Line height" at bounding box center [147, 232] width 71 height 8
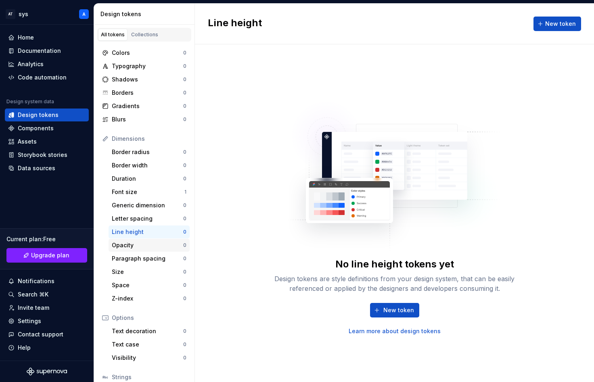
click at [139, 244] on div "Opacity" at bounding box center [147, 245] width 71 height 8
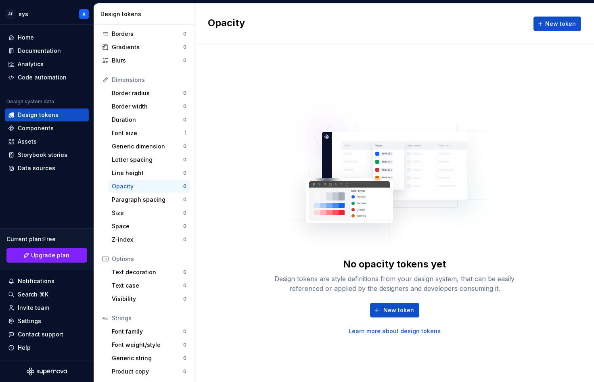
scroll to position [59, 0]
click at [30, 42] on div "Home" at bounding box center [47, 37] width 84 height 13
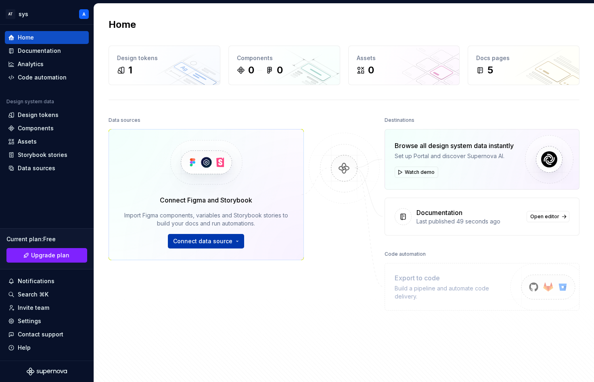
click at [210, 243] on span "Connect data source" at bounding box center [202, 241] width 59 height 8
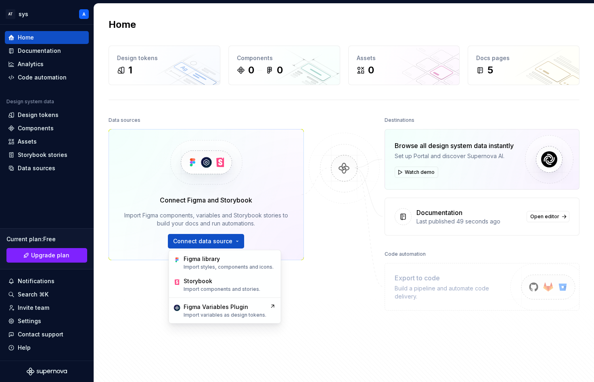
click at [372, 201] on img at bounding box center [344, 177] width 78 height 88
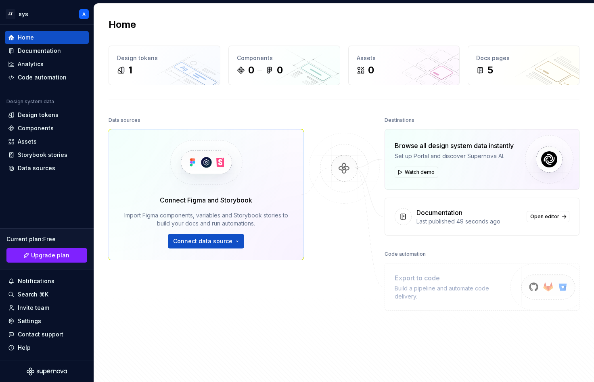
click at [406, 180] on div "Browse all design system data instantly Set up Portal and discover Supernova AI…" at bounding box center [481, 159] width 195 height 60
click at [411, 175] on button "Watch demo" at bounding box center [416, 172] width 44 height 11
